Goal: Task Accomplishment & Management: Manage account settings

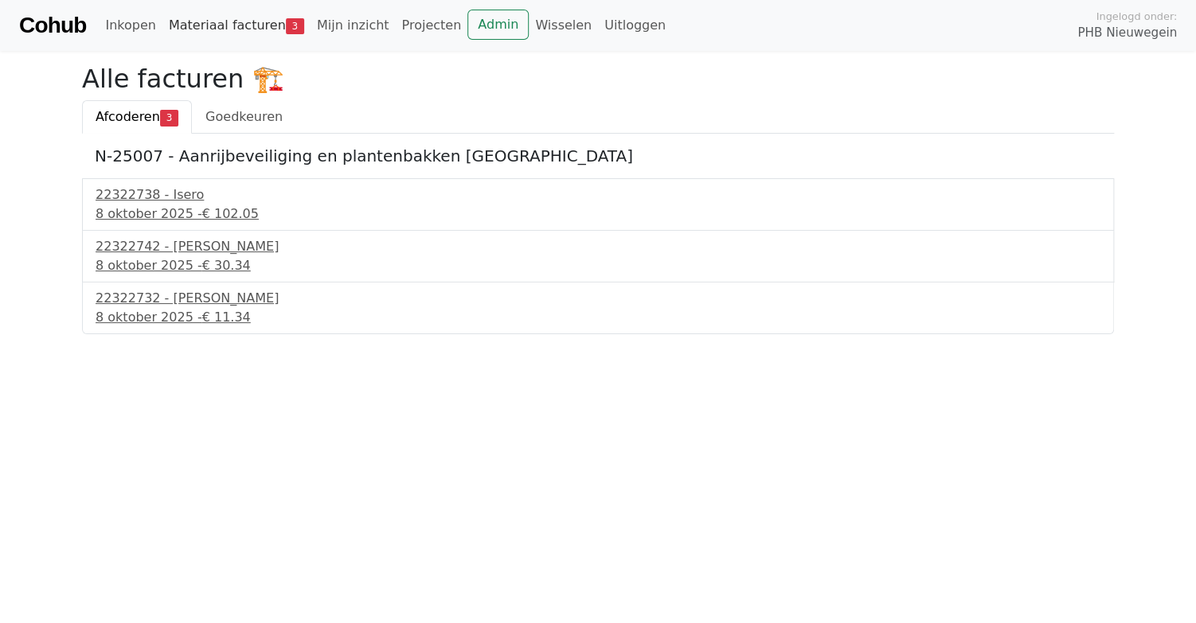
click at [232, 25] on link "Materiaal facturen 3" at bounding box center [236, 26] width 148 height 32
click at [248, 112] on span "Goedkeuren" at bounding box center [243, 116] width 77 height 15
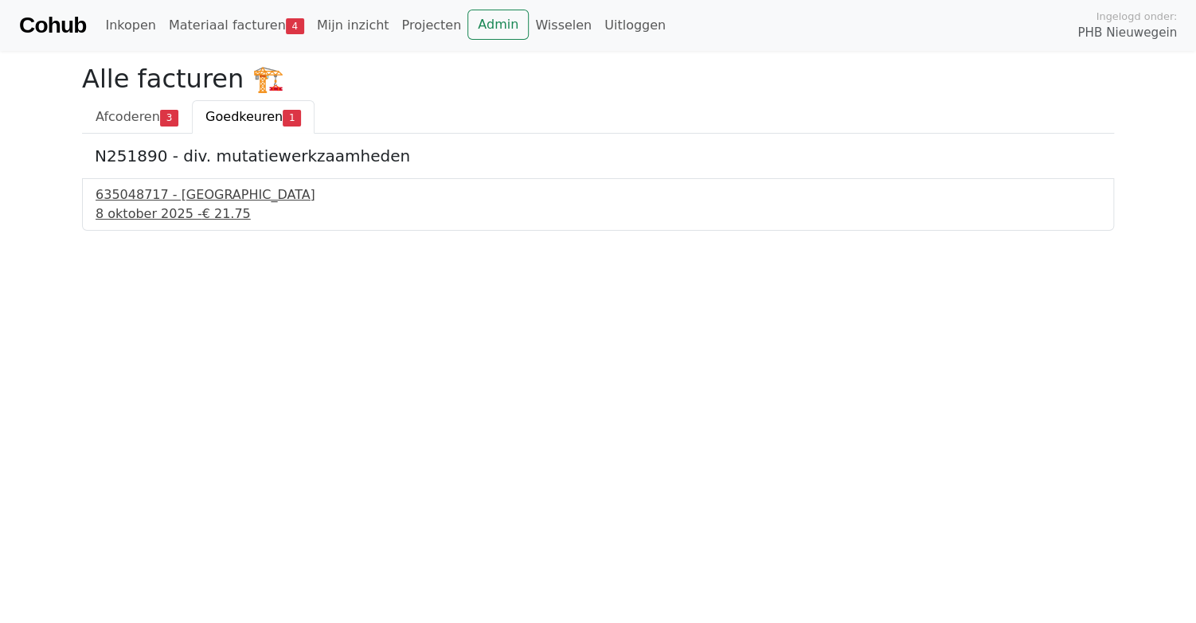
click at [167, 196] on div "635048717 - [GEOGRAPHIC_DATA]" at bounding box center [598, 195] width 1005 height 19
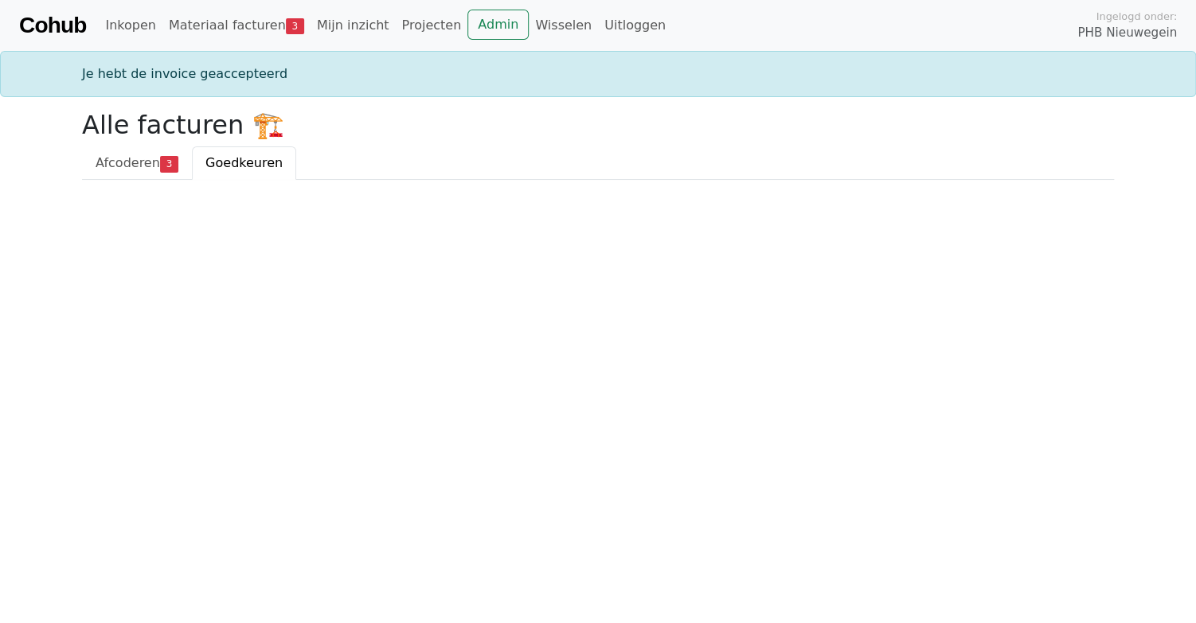
click at [53, 22] on link "Cohub" at bounding box center [52, 25] width 67 height 38
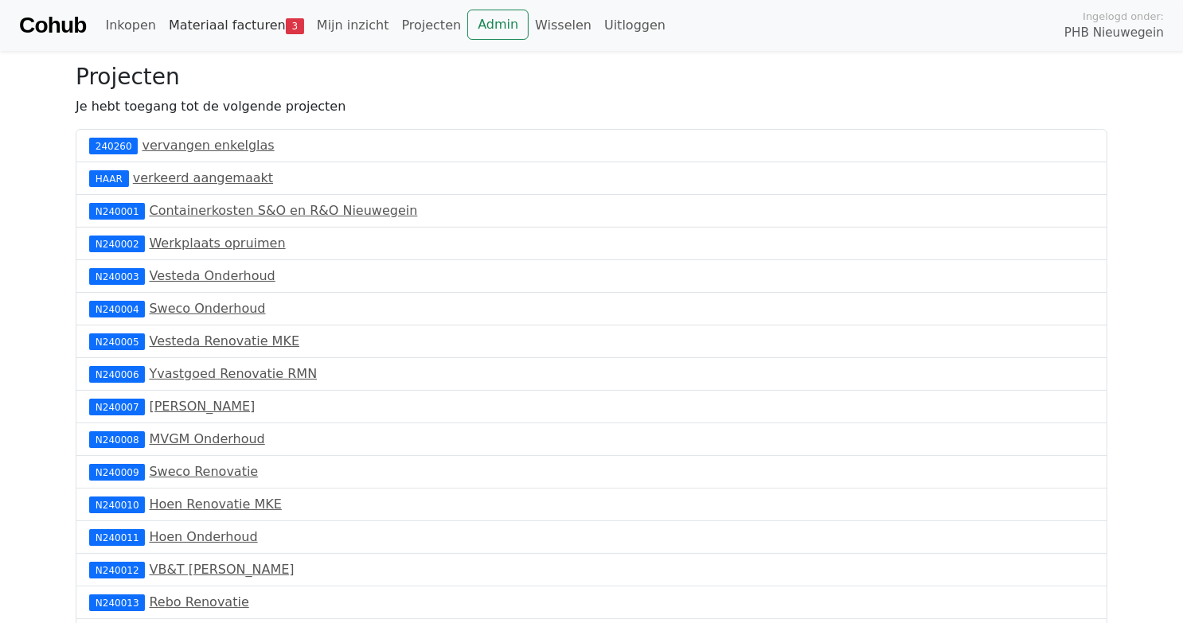
click at [217, 21] on link "Materiaal facturen 3" at bounding box center [236, 26] width 148 height 32
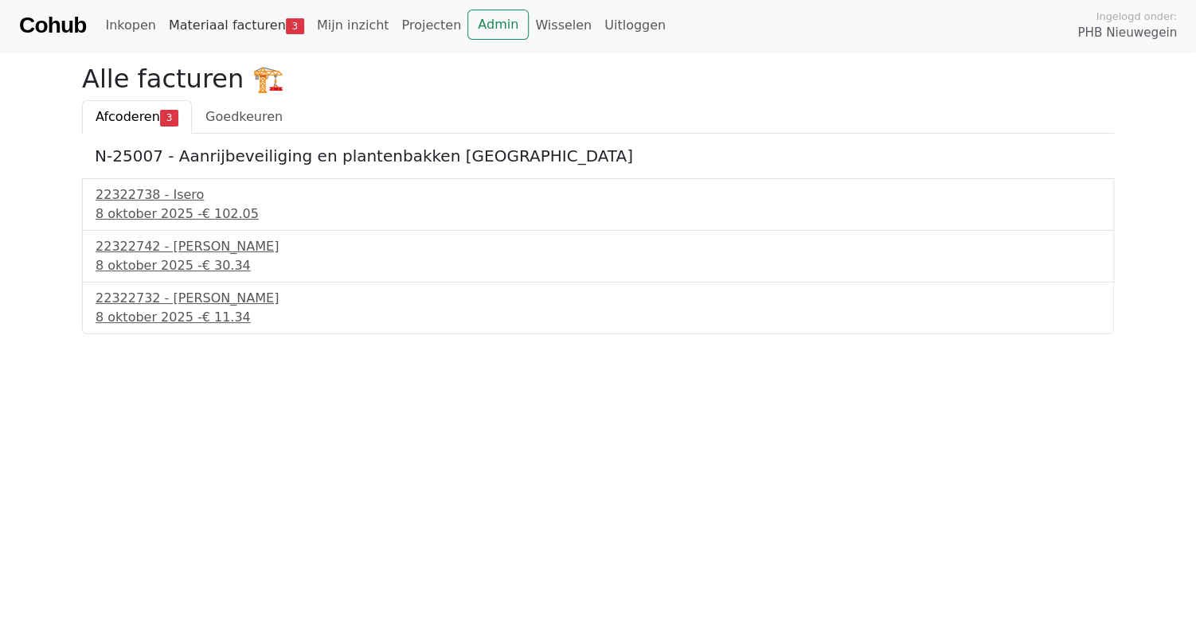
click at [222, 21] on link "Materiaal facturen 3" at bounding box center [236, 26] width 148 height 32
click at [467, 18] on link "Admin" at bounding box center [497, 25] width 61 height 30
